Goal: Task Accomplishment & Management: Use online tool/utility

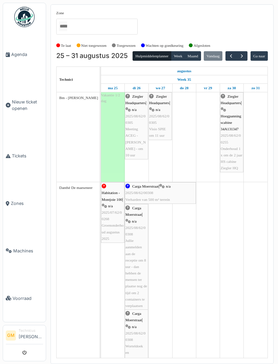
click at [248, 55] on button "button" at bounding box center [241, 56] width 11 height 10
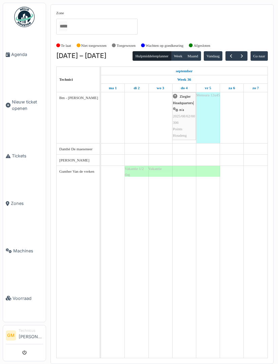
click at [247, 53] on button "button" at bounding box center [241, 56] width 11 height 10
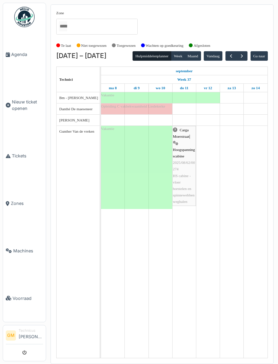
click at [234, 54] on span "button" at bounding box center [231, 56] width 6 height 6
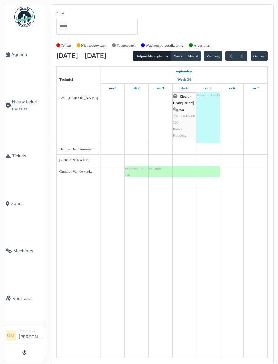
click at [250, 50] on div "Te laat Niet toegewezen Toegewezen Wachten op goedkeuring Afgesloten" at bounding box center [162, 45] width 212 height 11
click at [247, 53] on button "button" at bounding box center [241, 56] width 11 height 10
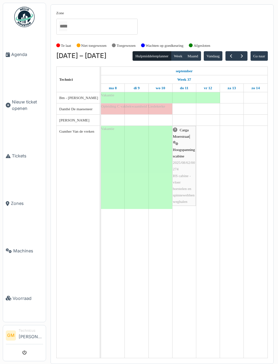
click at [248, 51] on button "button" at bounding box center [241, 56] width 11 height 10
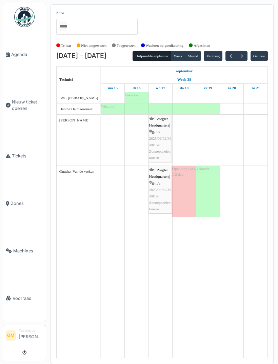
click at [245, 53] on span "button" at bounding box center [242, 56] width 6 height 6
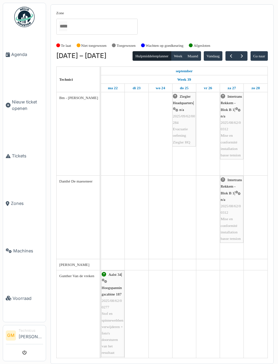
click at [222, 52] on button "Vandaag" at bounding box center [213, 55] width 19 height 9
